Goal: Task Accomplishment & Management: Manage account settings

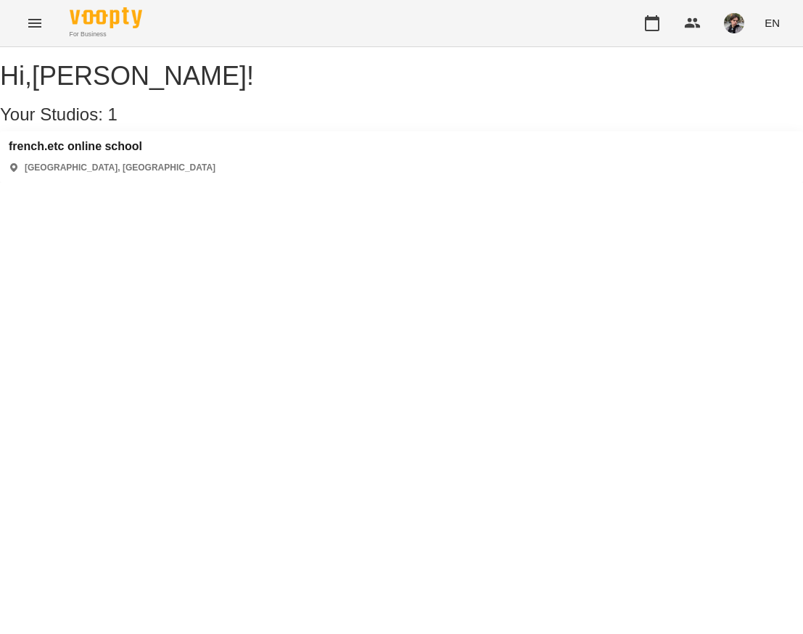
click at [137, 171] on div "french.etc online school [GEOGRAPHIC_DATA], [GEOGRAPHIC_DATA]" at bounding box center [112, 157] width 207 height 34
click at [137, 153] on h3 "french.etc online school" at bounding box center [112, 146] width 207 height 13
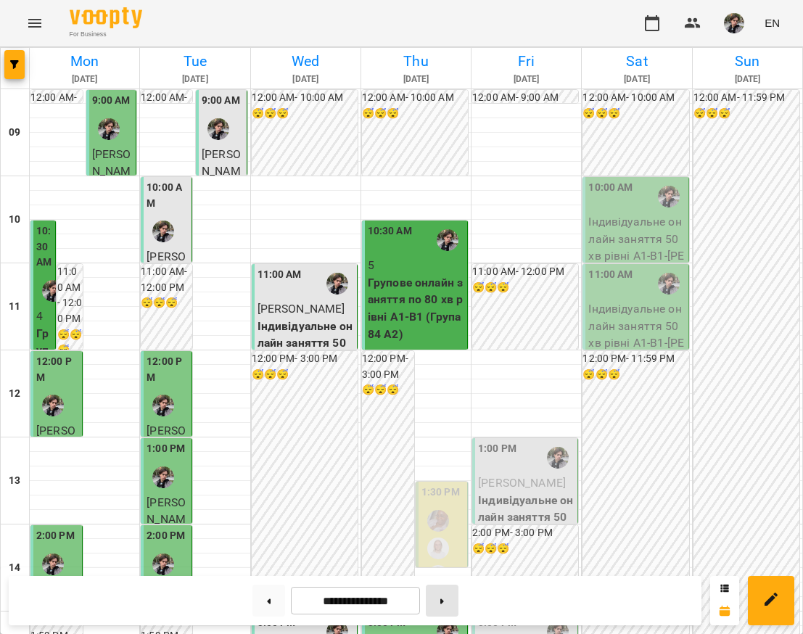
click at [444, 605] on button at bounding box center [442, 601] width 33 height 32
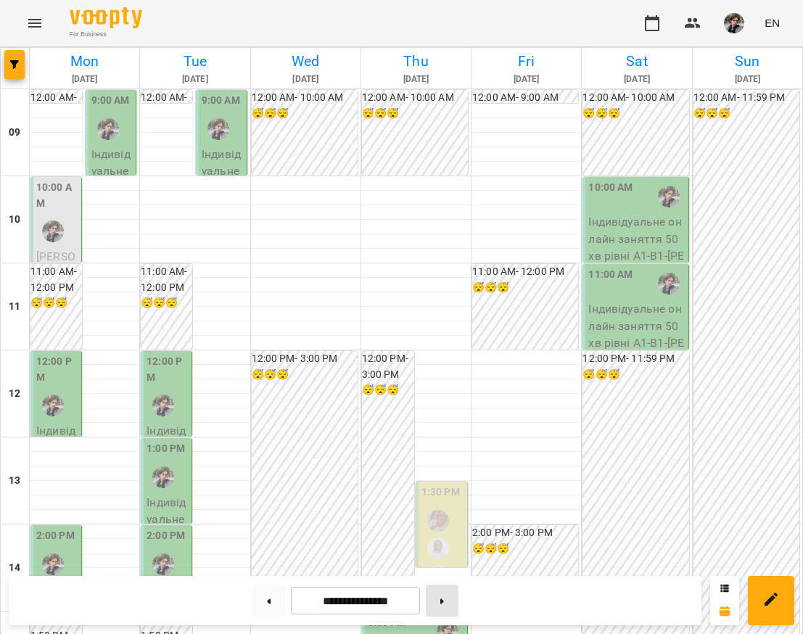
click at [444, 602] on icon at bounding box center [443, 601] width 4 height 5
click at [449, 594] on button at bounding box center [442, 601] width 33 height 32
type input "**********"
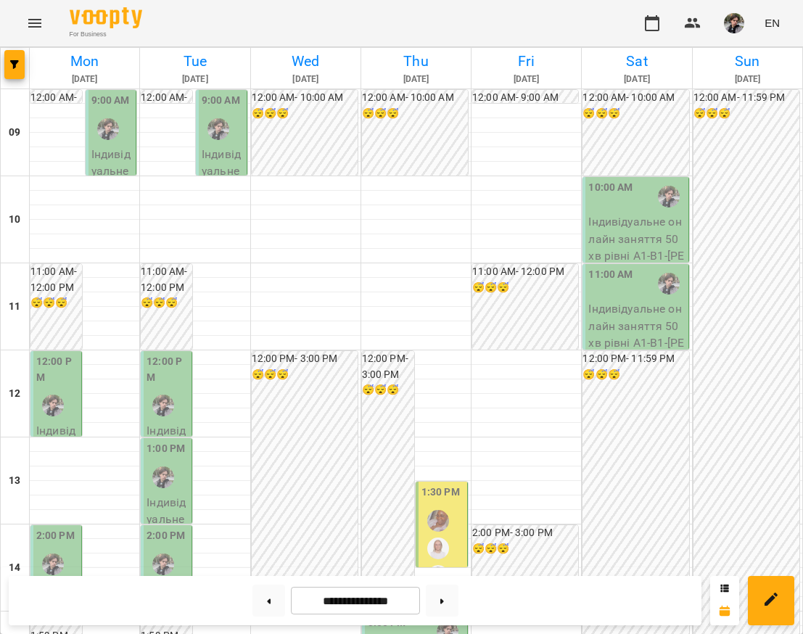
click at [454, 491] on label "1:30 PM" at bounding box center [441, 493] width 38 height 16
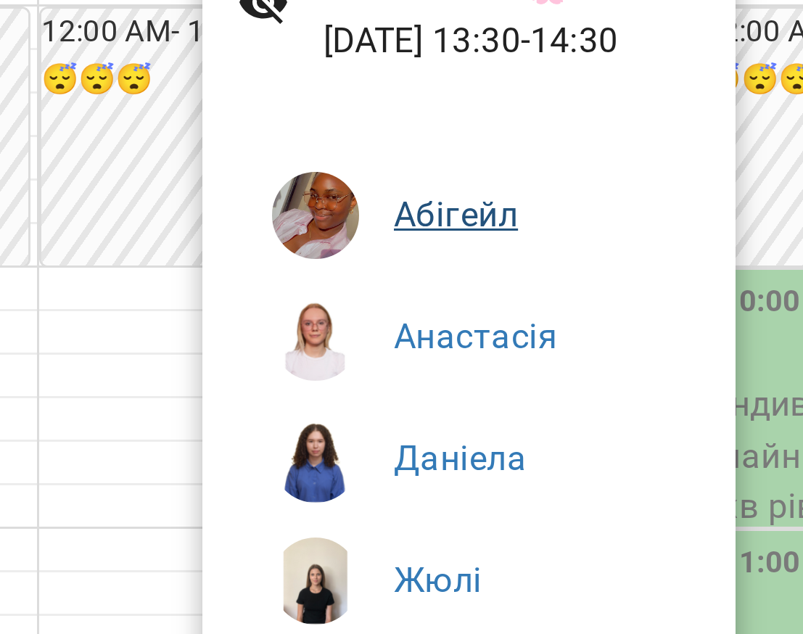
click at [480, 152] on link "Абігейл" at bounding box center [500, 159] width 41 height 14
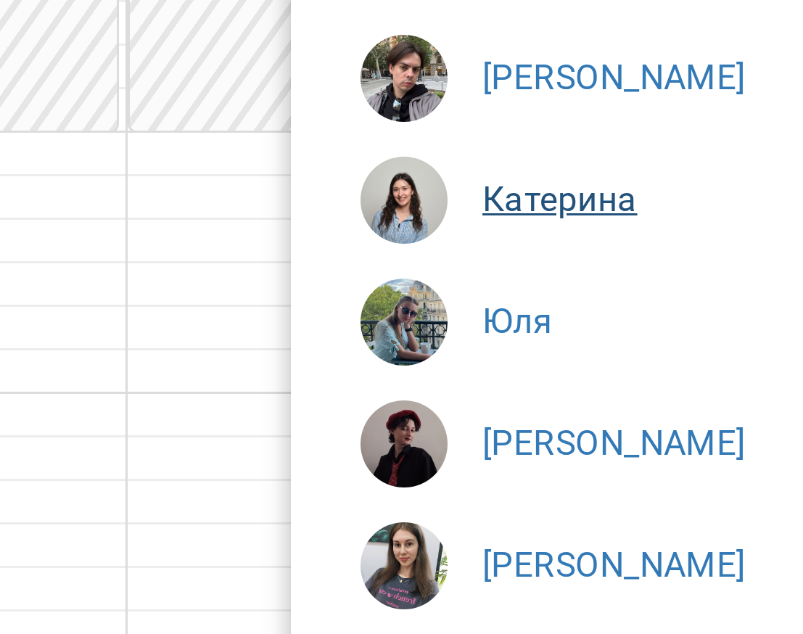
scroll to position [406, 0]
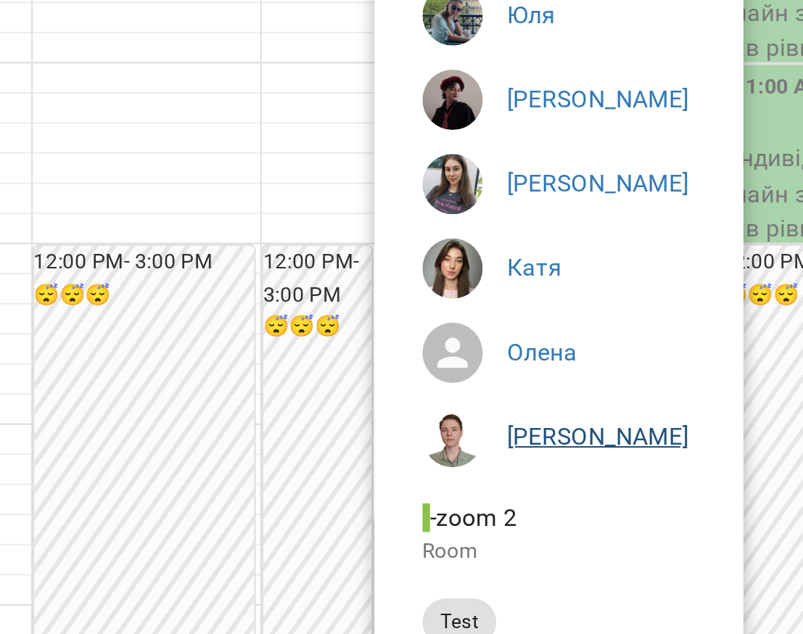
click at [480, 436] on link "[PERSON_NAME]" at bounding box center [524, 443] width 88 height 14
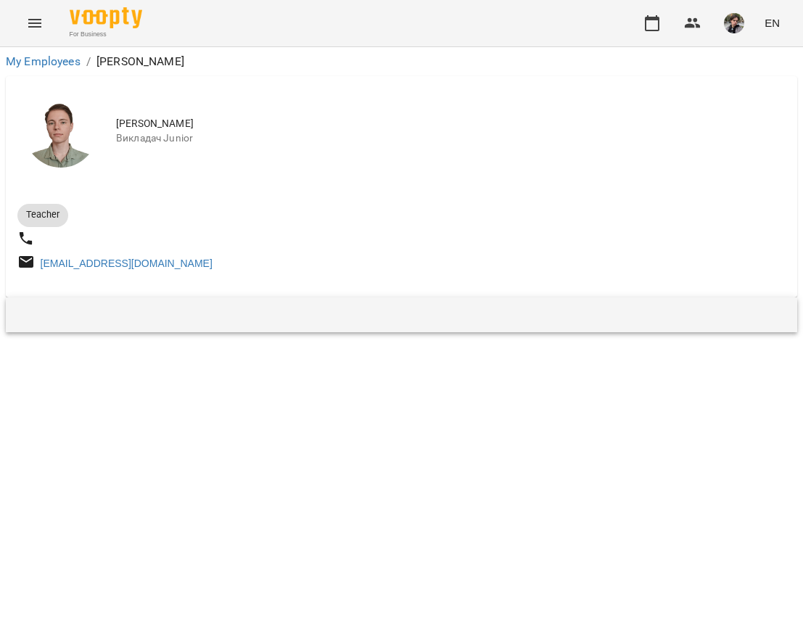
click at [29, 120] on img at bounding box center [61, 131] width 73 height 73
